Goal: Check status: Check status

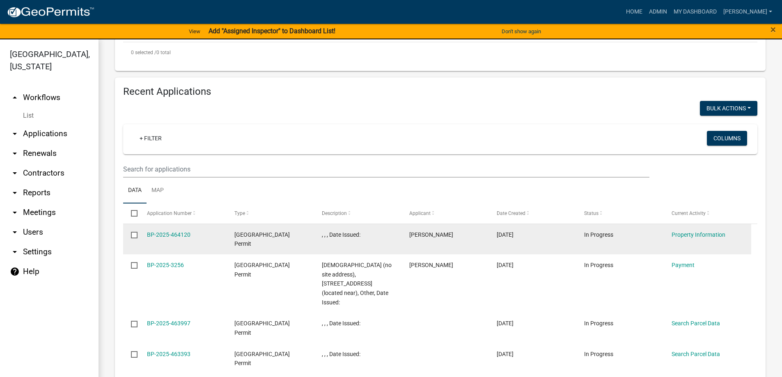
scroll to position [265, 0]
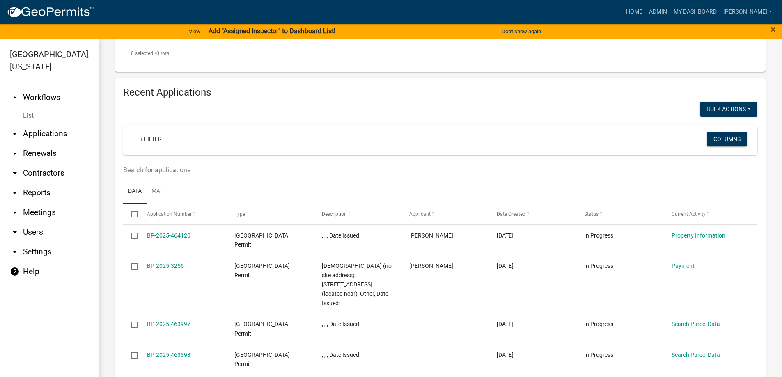
click at [128, 168] on input "text" at bounding box center [386, 170] width 526 height 17
type input "1315"
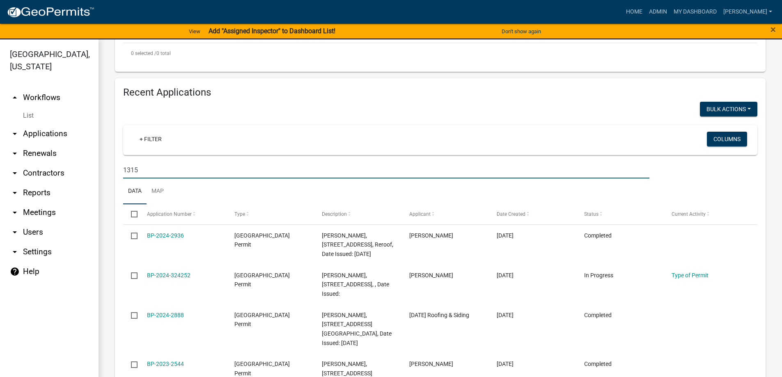
drag, startPoint x: 157, startPoint y: 166, endPoint x: 96, endPoint y: 169, distance: 61.6
click at [96, 169] on div "[GEOGRAPHIC_DATA], [US_STATE] arrow_drop_up Workflows List arrow_drop_down Appl…" at bounding box center [391, 213] width 782 height 348
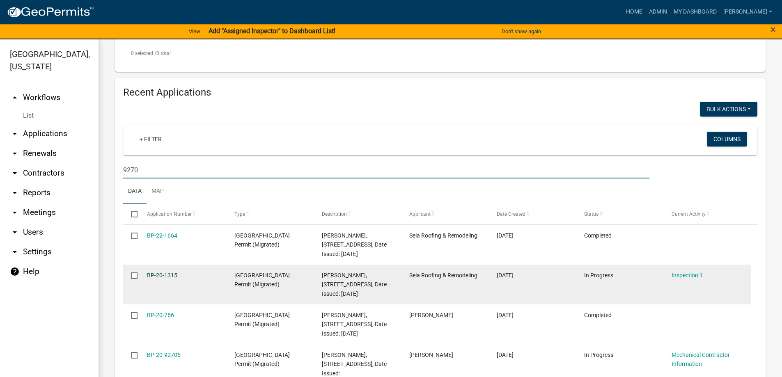
type input "9270"
click at [164, 275] on link "BP-20-1315" at bounding box center [162, 275] width 30 height 7
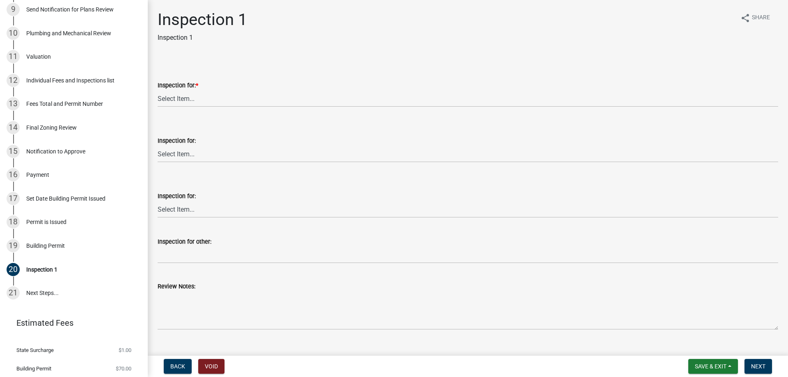
scroll to position [348, 0]
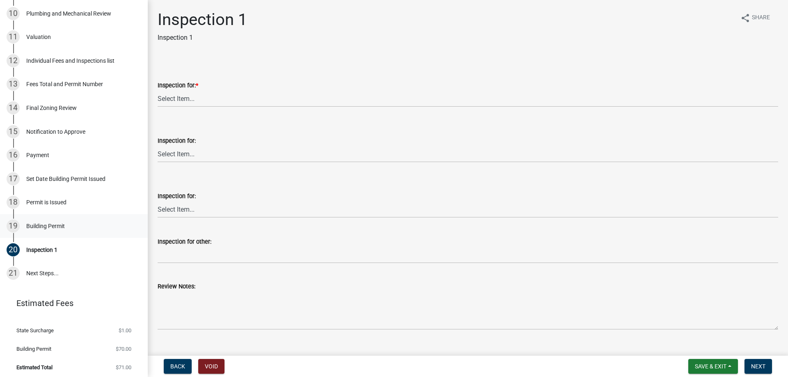
click at [50, 223] on div "Building Permit" at bounding box center [45, 226] width 39 height 6
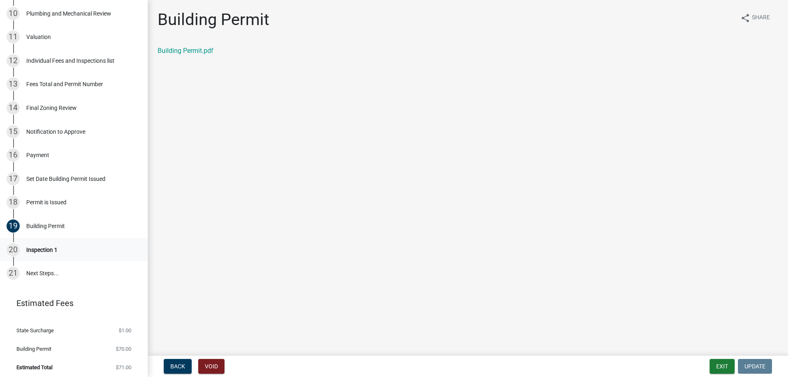
click at [41, 249] on div "Inspection 1" at bounding box center [41, 250] width 31 height 6
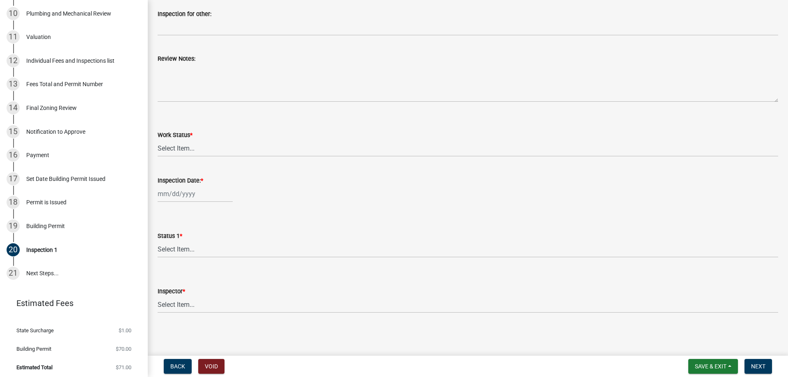
scroll to position [0, 0]
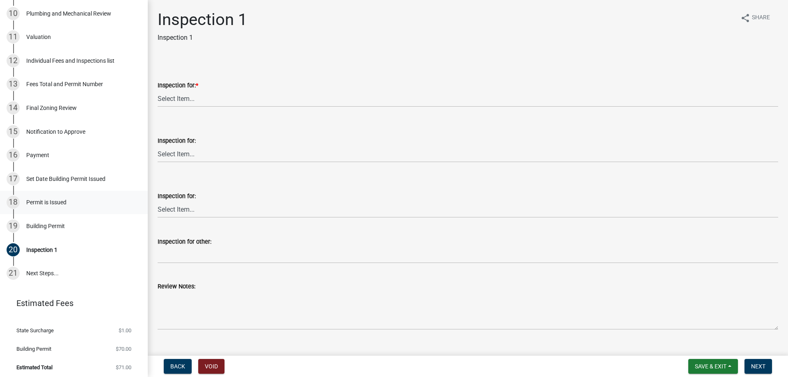
click at [41, 201] on div "Permit is Issued" at bounding box center [46, 203] width 40 height 6
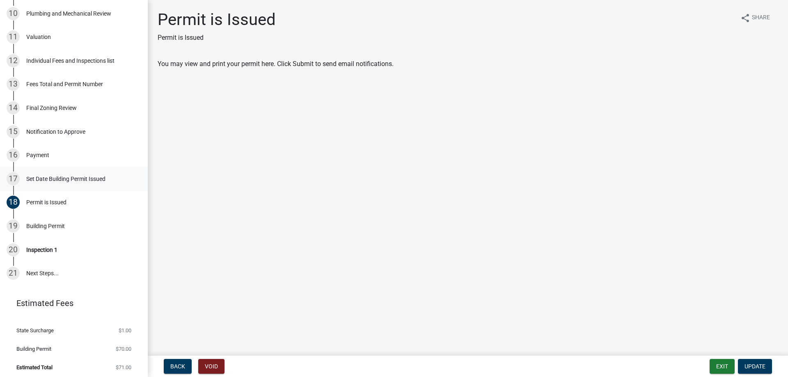
click at [48, 176] on div "Set Date Building Permit Issued" at bounding box center [65, 179] width 79 height 6
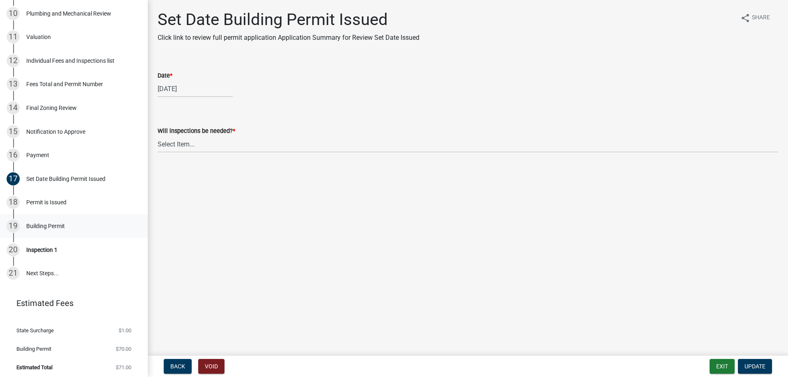
click at [47, 223] on div "Building Permit" at bounding box center [45, 226] width 39 height 6
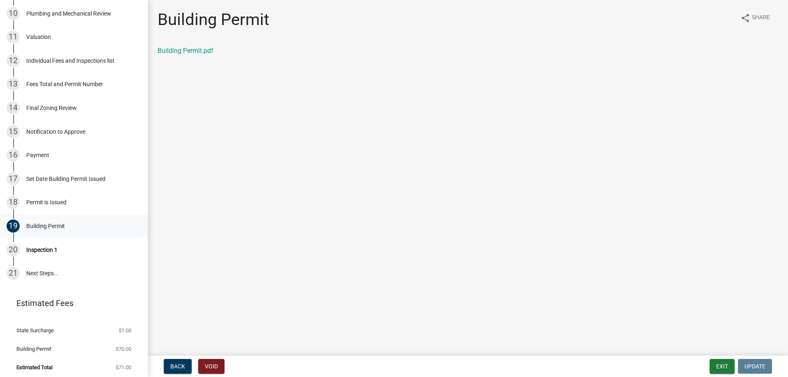
click at [63, 223] on div "Building Permit" at bounding box center [45, 226] width 39 height 6
click at [45, 269] on link "21 Next Steps..." at bounding box center [74, 274] width 148 height 24
click at [57, 177] on div "Set Date Building Permit Issued" at bounding box center [65, 179] width 79 height 6
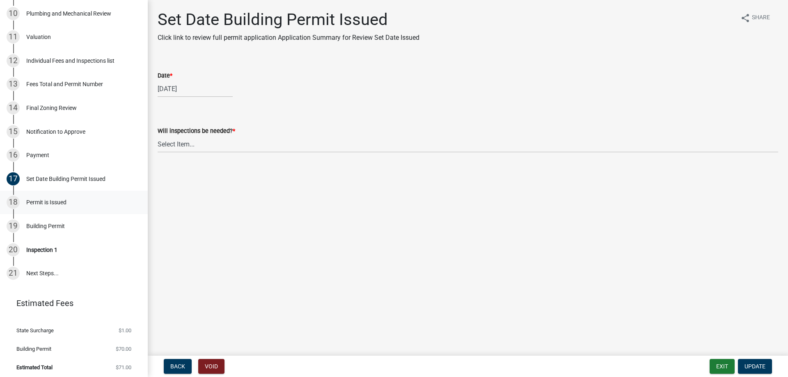
click at [45, 200] on div "Permit is Issued" at bounding box center [46, 203] width 40 height 6
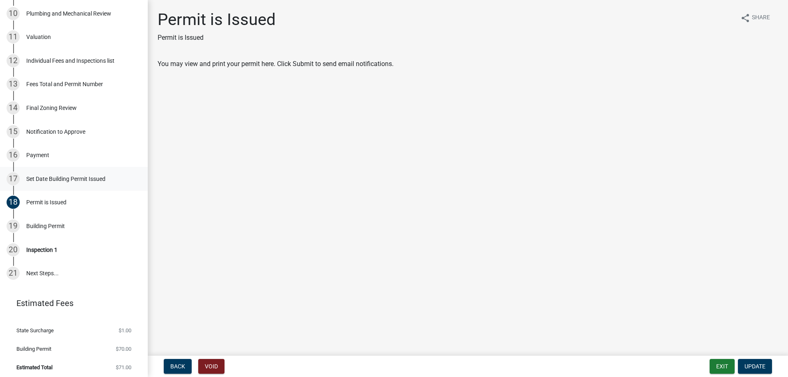
scroll to position [307, 0]
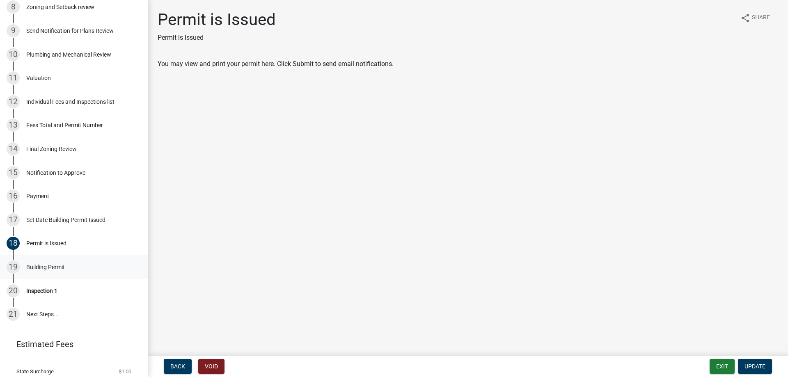
click at [50, 264] on div "Building Permit" at bounding box center [45, 267] width 39 height 6
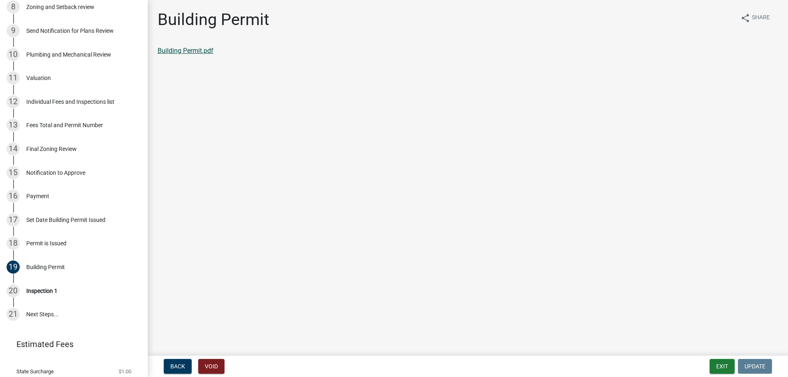
click at [194, 52] on link "Building Permit.pdf" at bounding box center [186, 51] width 56 height 8
